Goal: Task Accomplishment & Management: Manage account settings

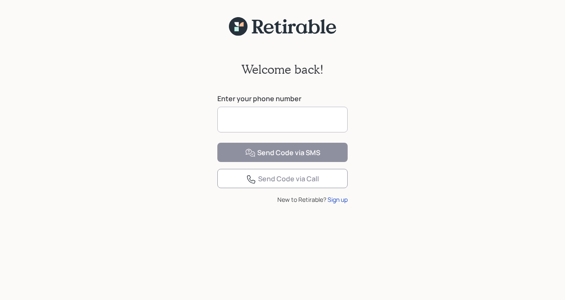
click at [241, 119] on input at bounding box center [282, 120] width 130 height 26
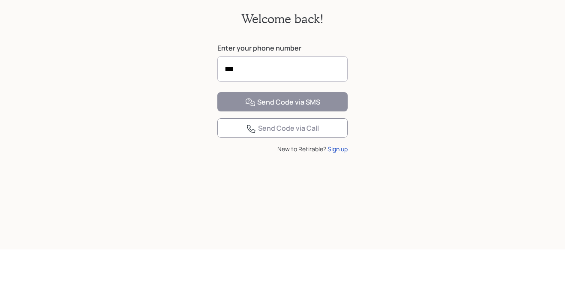
scroll to position [11, 0]
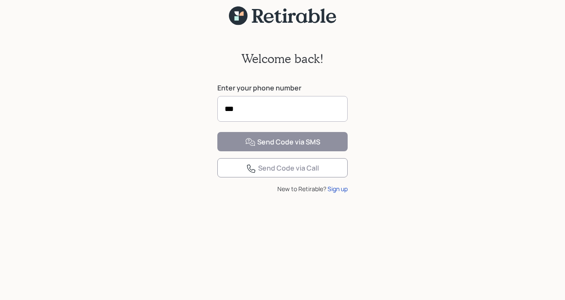
click at [415, 58] on div "Welcome back! Enter your phone number *** Send Code via SMS Send Code via Call …" at bounding box center [282, 163] width 565 height 274
click at [247, 111] on input "***" at bounding box center [282, 109] width 130 height 26
type input "**********"
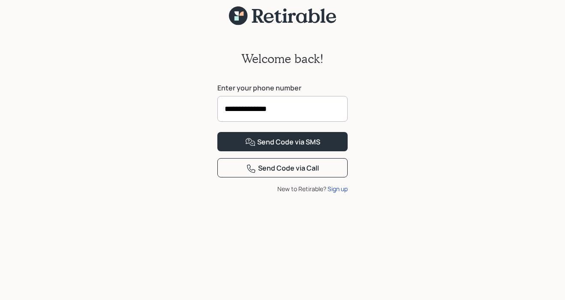
click at [317, 148] on div "Send Code via SMS" at bounding box center [282, 142] width 75 height 10
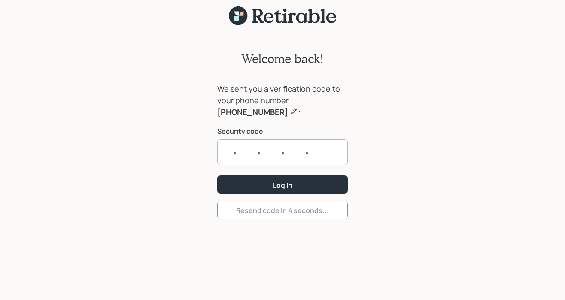
click at [240, 153] on input "text" at bounding box center [282, 152] width 130 height 26
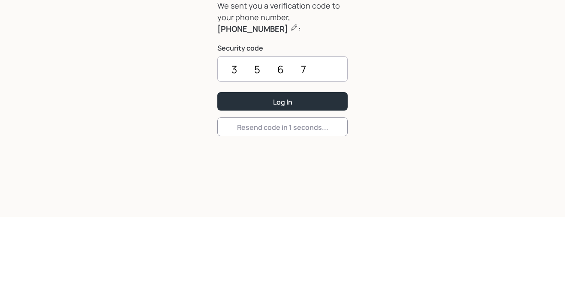
type input "3567"
click at [306, 175] on button "Log In" at bounding box center [282, 184] width 130 height 18
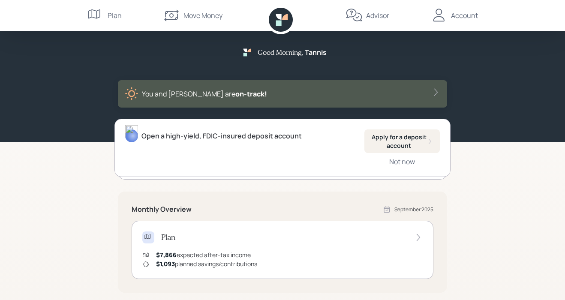
click at [402, 165] on div "Not now" at bounding box center [402, 161] width 26 height 9
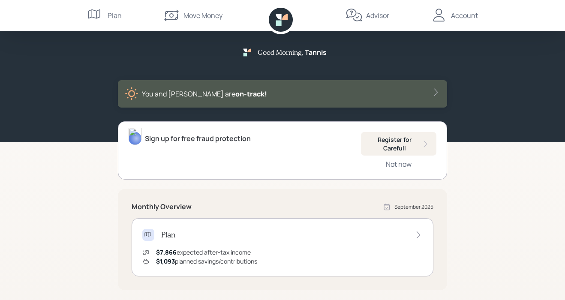
click at [410, 136] on div "Register for Carefull" at bounding box center [399, 144] width 62 height 17
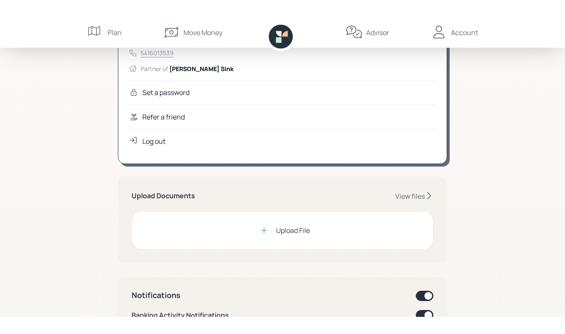
scroll to position [56, 0]
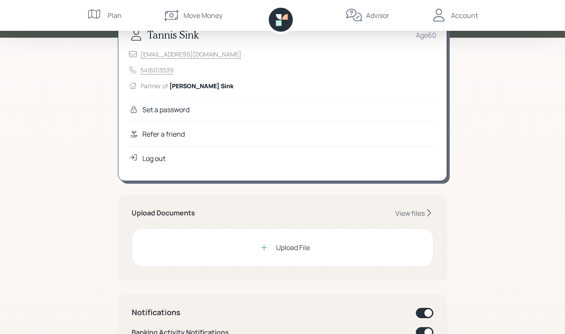
click at [265, 247] on icon at bounding box center [264, 248] width 9 height 9
click at [277, 241] on div "Upload File" at bounding box center [283, 247] width 54 height 17
click at [422, 205] on div "Upload Documents View files Upload File" at bounding box center [282, 238] width 329 height 86
click at [413, 214] on div "View files" at bounding box center [410, 213] width 30 height 9
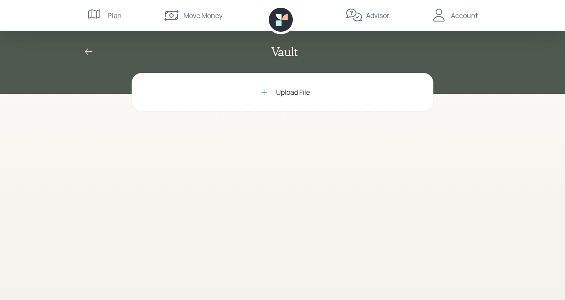
click at [274, 84] on div "Upload File" at bounding box center [283, 92] width 54 height 17
click at [268, 87] on div at bounding box center [264, 92] width 17 height 17
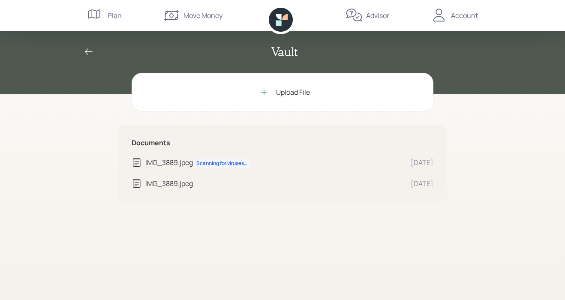
click at [268, 90] on div at bounding box center [264, 92] width 17 height 17
click at [271, 88] on div at bounding box center [264, 92] width 17 height 17
click at [269, 89] on div at bounding box center [264, 92] width 17 height 17
click at [272, 87] on div "Upload File" at bounding box center [283, 92] width 54 height 17
click at [277, 94] on div "Upload File" at bounding box center [293, 92] width 34 height 10
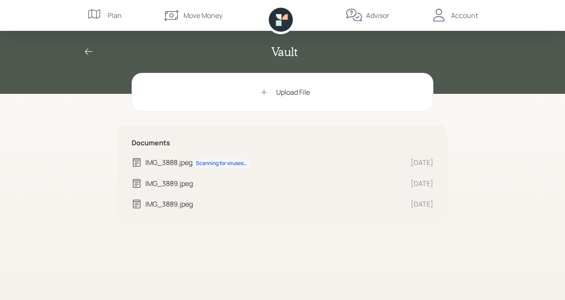
click at [271, 86] on div at bounding box center [264, 92] width 17 height 17
click at [145, 160] on div "IMG_3888.jpeg Scanning for viruses…" at bounding box center [268, 162] width 272 height 11
click at [187, 157] on div "IMG_3888.jpeg Scanning for viruses…" at bounding box center [274, 162] width 259 height 11
click at [274, 87] on div "Upload File" at bounding box center [283, 92] width 54 height 17
click at [91, 47] on icon at bounding box center [89, 52] width 10 height 10
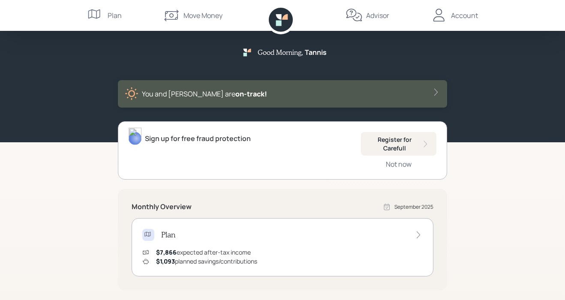
click at [401, 139] on div "Register for Carefull" at bounding box center [399, 144] width 62 height 17
click at [410, 141] on div "Register for Carefull" at bounding box center [399, 144] width 62 height 17
click at [404, 145] on div "Register for Carefull" at bounding box center [399, 144] width 62 height 17
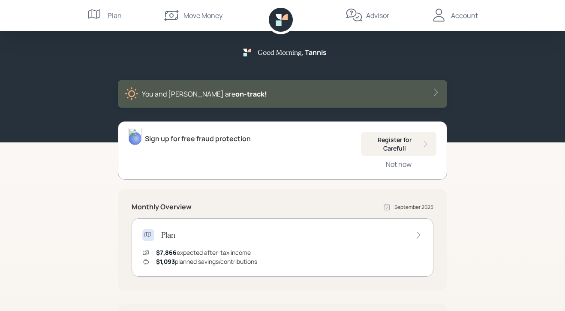
click at [96, 8] on icon at bounding box center [95, 15] width 17 height 17
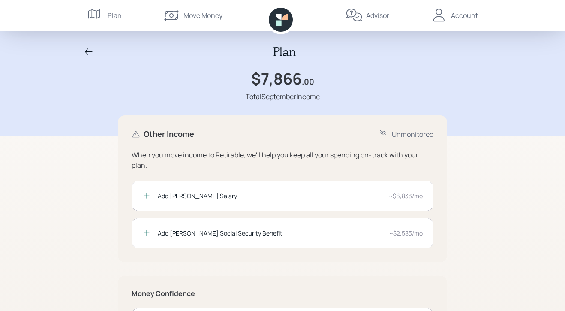
click at [438, 15] on icon at bounding box center [439, 15] width 11 height 13
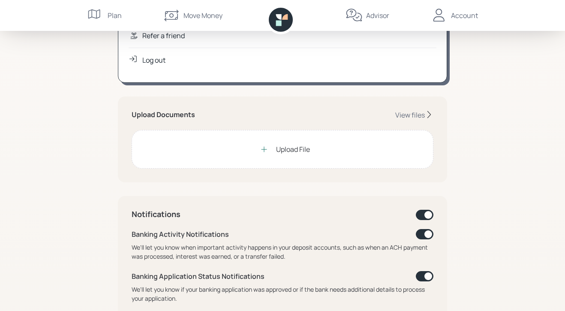
scroll to position [154, 0]
click at [278, 150] on div "Upload File" at bounding box center [293, 150] width 34 height 10
click at [418, 116] on div "View files" at bounding box center [410, 115] width 30 height 9
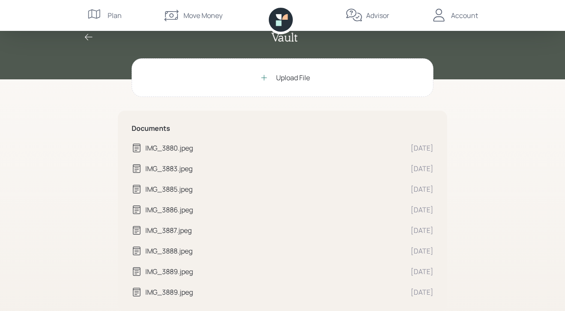
scroll to position [28, 0]
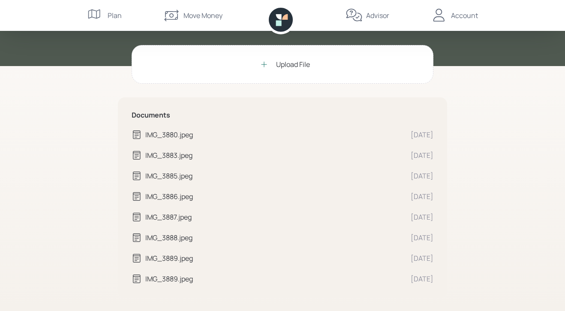
click at [279, 61] on div "Upload File" at bounding box center [293, 64] width 34 height 10
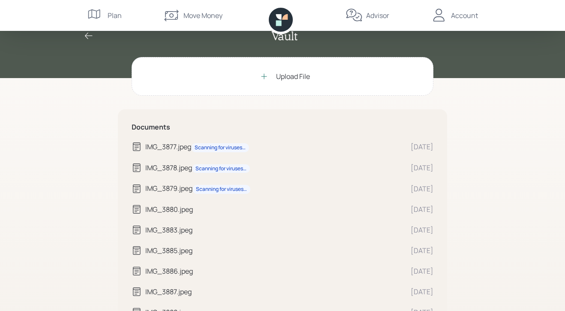
scroll to position [15, 0]
click at [262, 75] on icon at bounding box center [264, 76] width 9 height 9
click at [267, 72] on div at bounding box center [264, 76] width 17 height 17
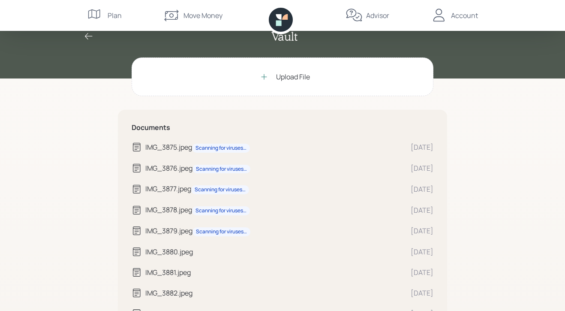
click at [270, 69] on div at bounding box center [264, 76] width 17 height 17
click at [268, 65] on div "Upload File" at bounding box center [283, 76] width 302 height 39
